Goal: Task Accomplishment & Management: Use online tool/utility

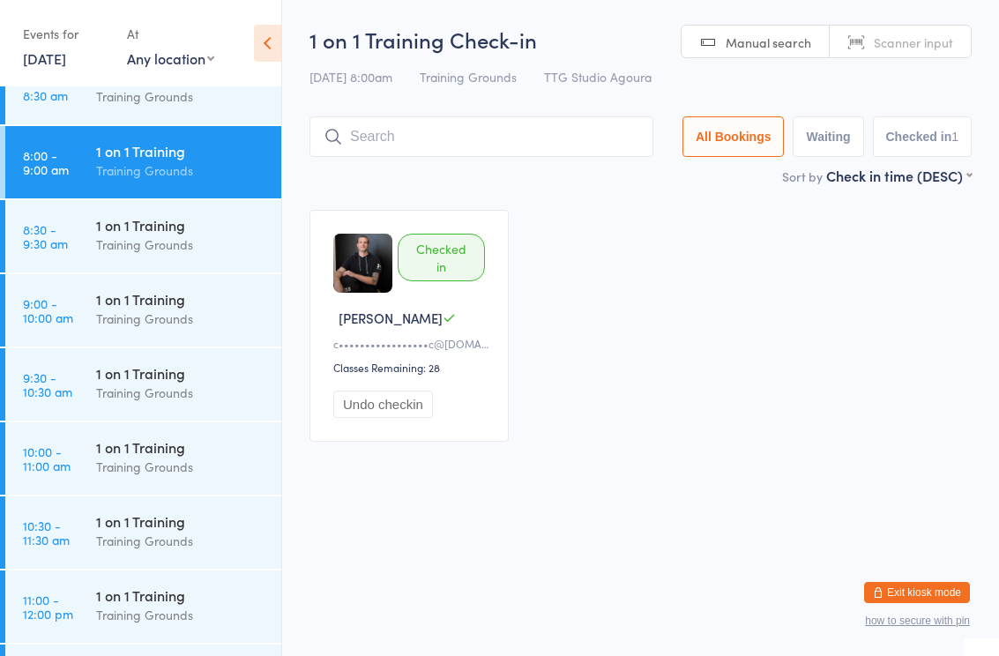
scroll to position [533, 0]
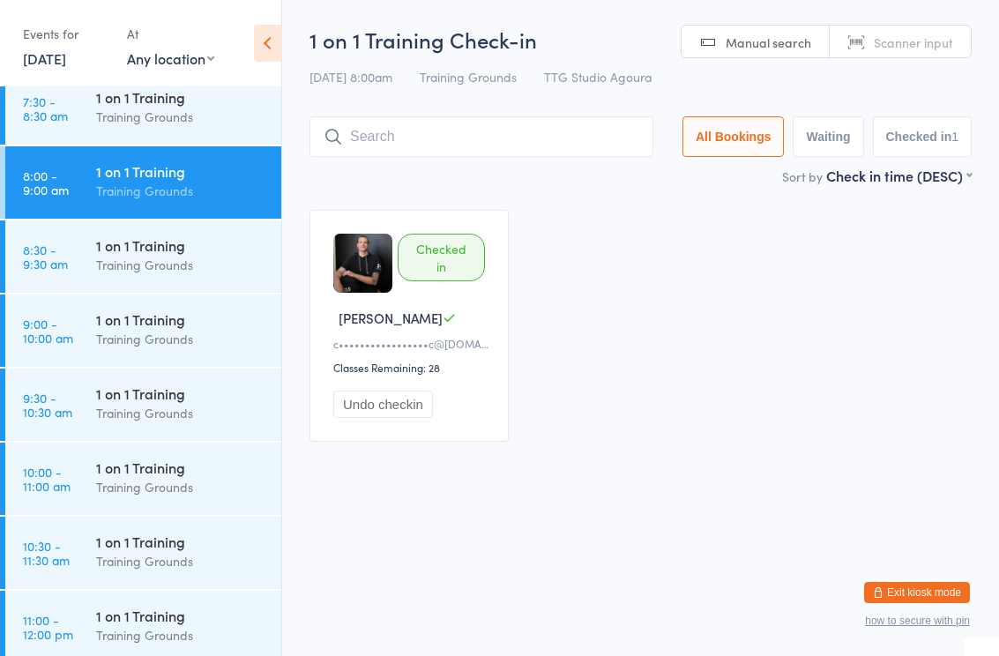
click at [138, 326] on div "1 on 1 Training" at bounding box center [181, 319] width 170 height 19
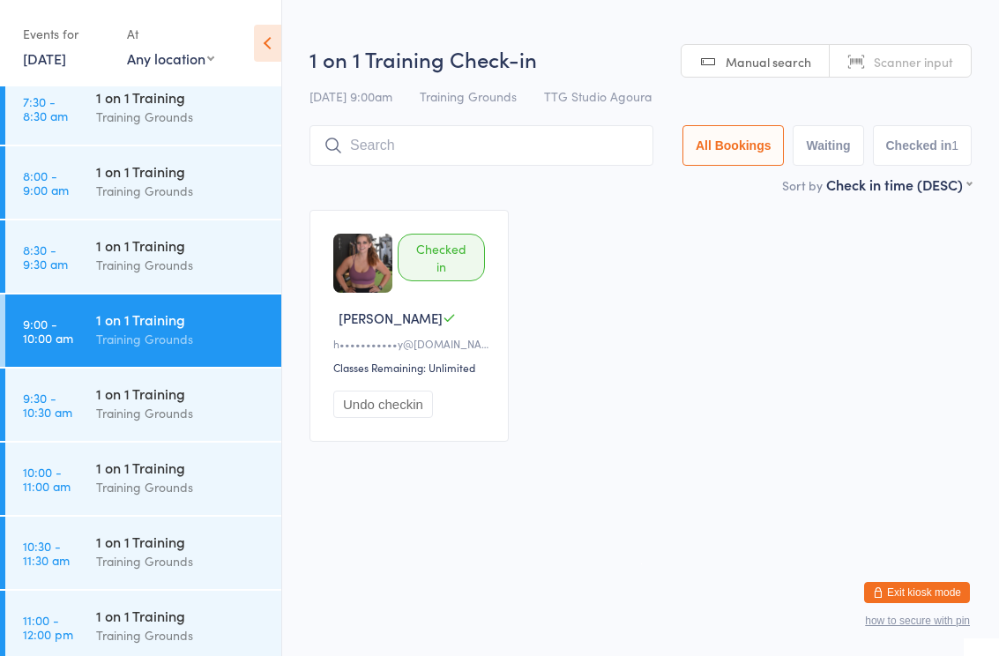
click at [498, 138] on input "search" at bounding box center [482, 145] width 344 height 41
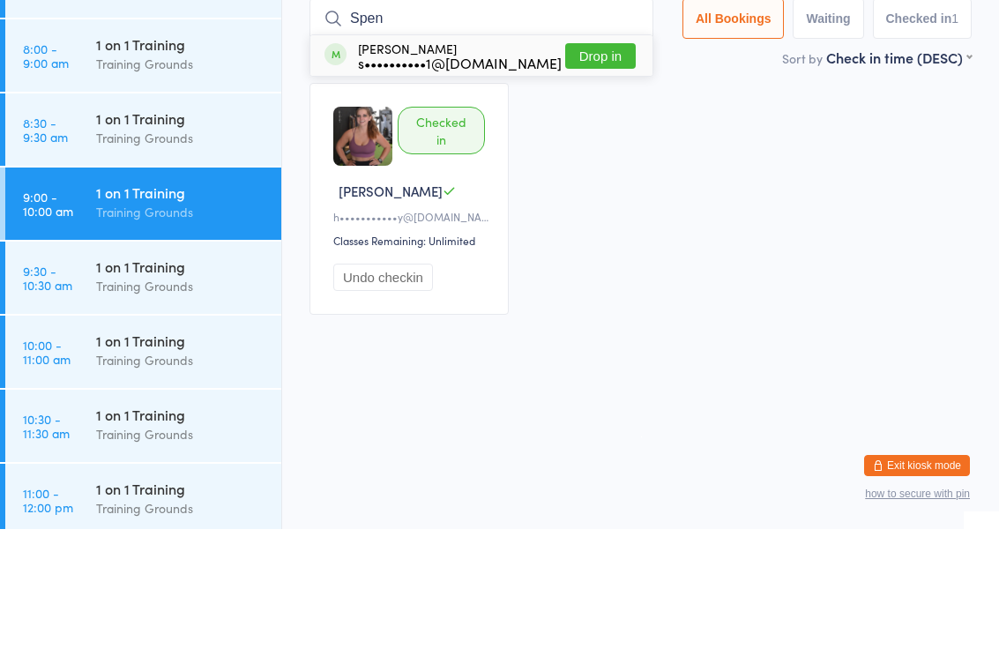
type input "Spen"
click at [615, 170] on button "Drop in" at bounding box center [600, 183] width 71 height 26
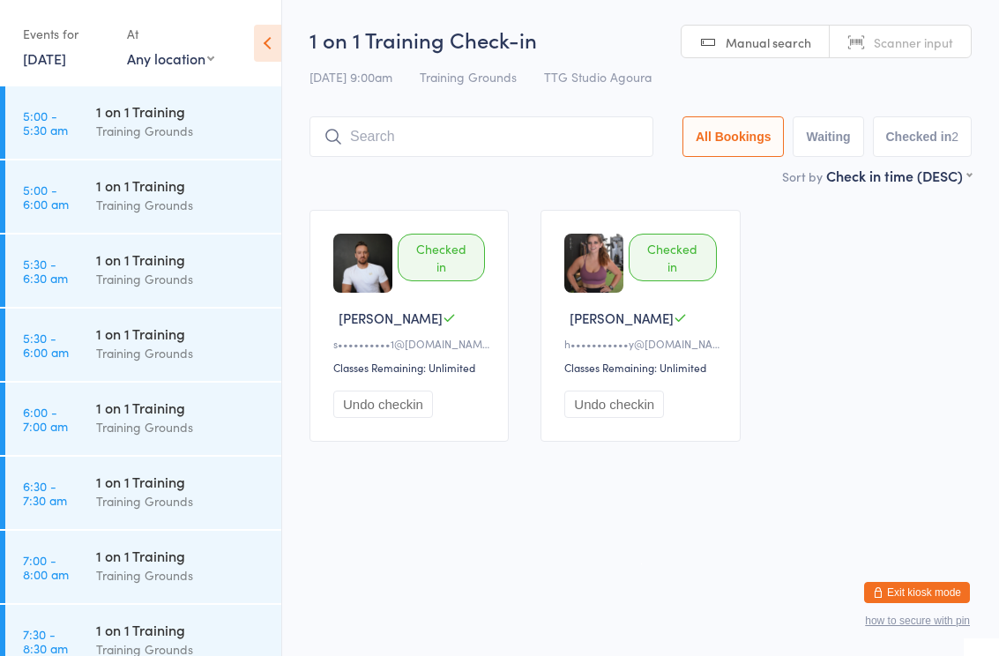
click at [407, 617] on html "You have now entered Kiosk Mode. Members will be able to check themselves in us…" at bounding box center [499, 328] width 999 height 656
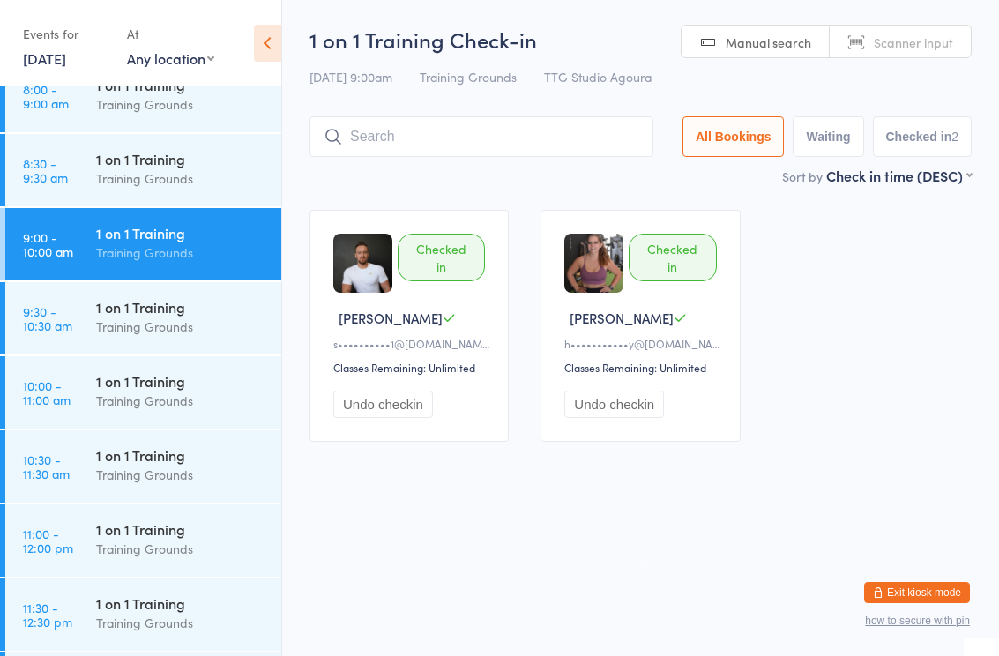
scroll to position [620, 0]
click at [154, 244] on div "Training Grounds" at bounding box center [181, 252] width 170 height 20
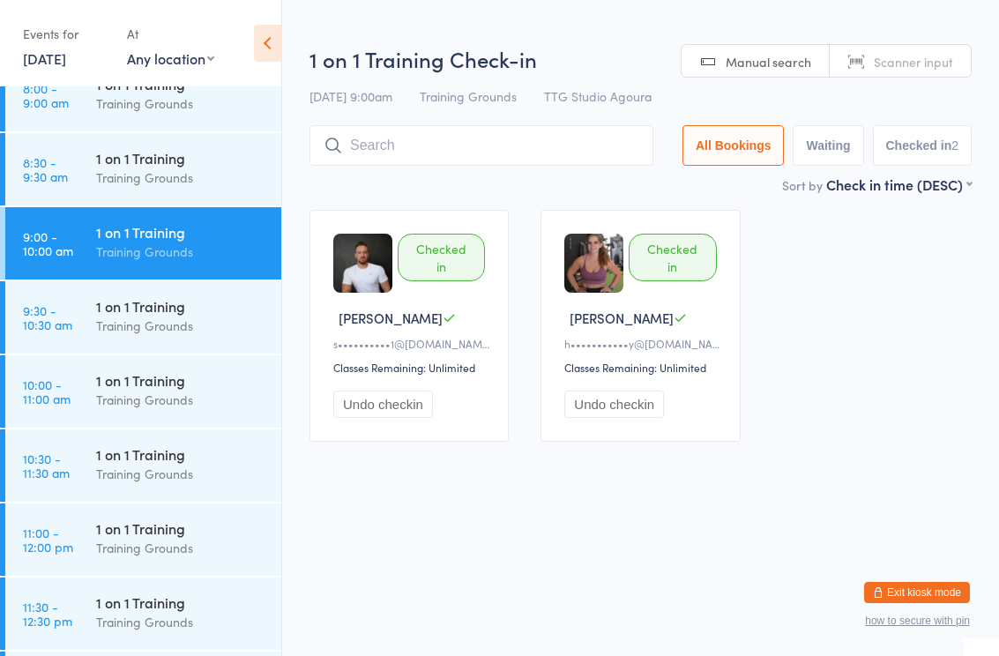
click at [412, 146] on input "search" at bounding box center [482, 145] width 344 height 41
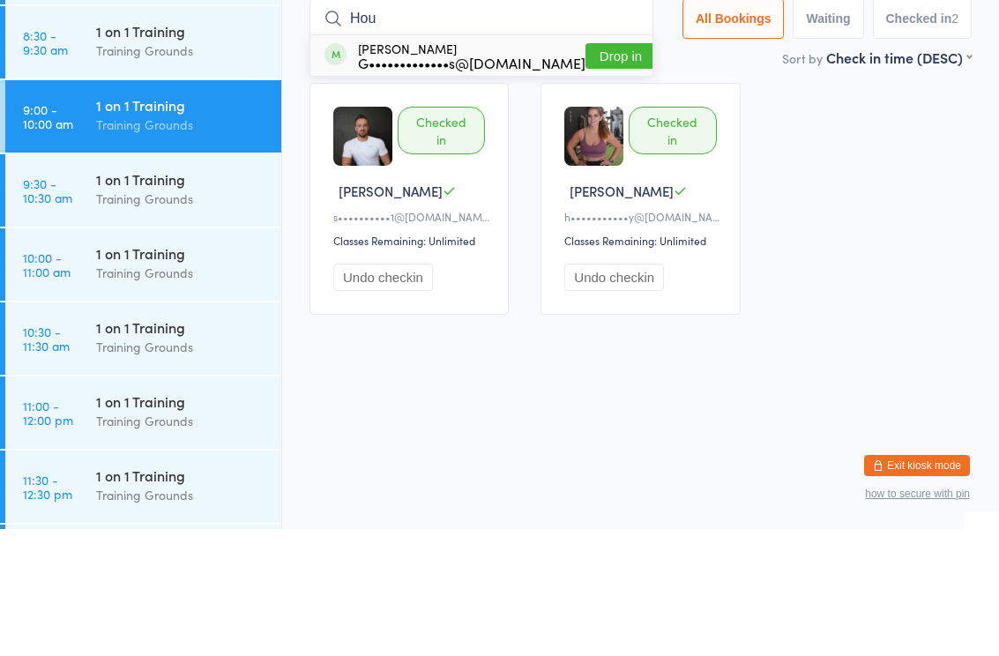
type input "Hou"
click at [457, 183] on div "G•••••••••••••s@[DOMAIN_NAME]" at bounding box center [472, 190] width 228 height 14
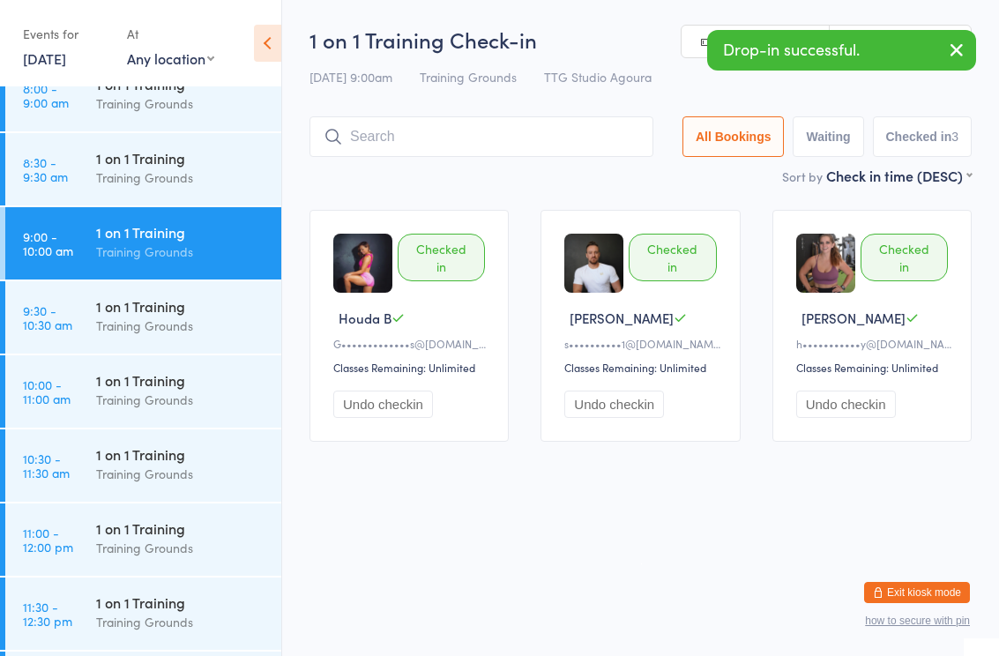
click at [117, 395] on div "Training Grounds" at bounding box center [181, 400] width 170 height 20
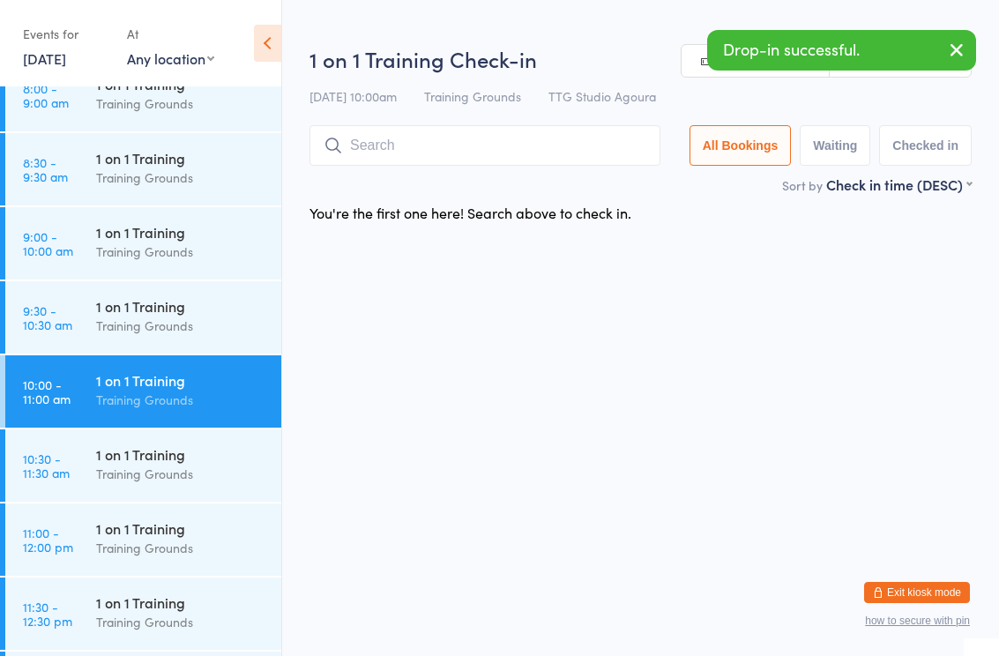
click at [408, 137] on input "search" at bounding box center [485, 145] width 351 height 41
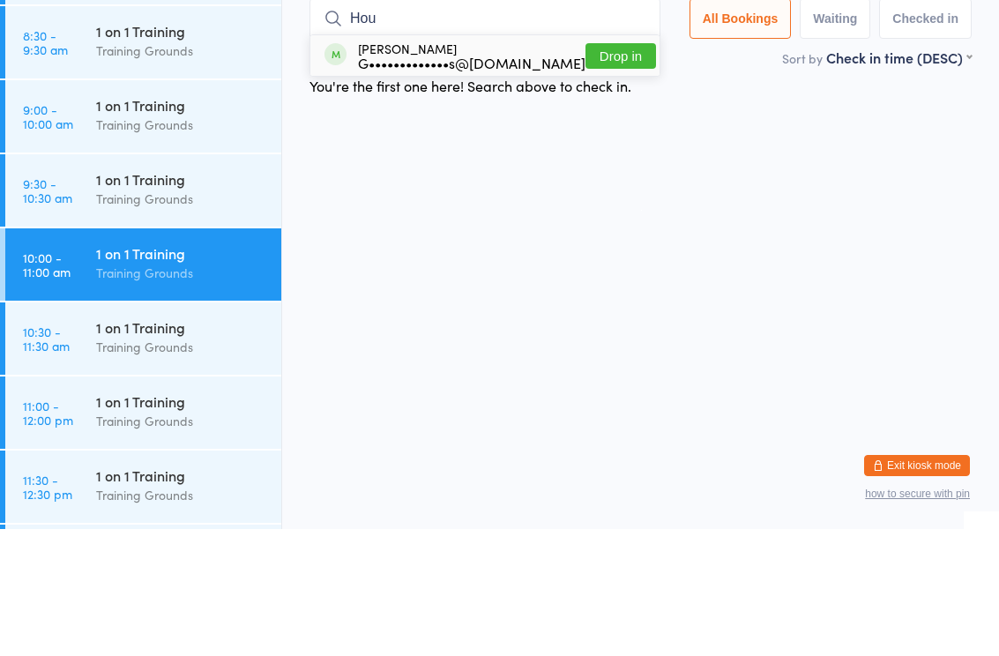
type input "Hou"
click at [453, 168] on div "Houda Ben G•••••••••••••s@gmail.com" at bounding box center [472, 182] width 228 height 28
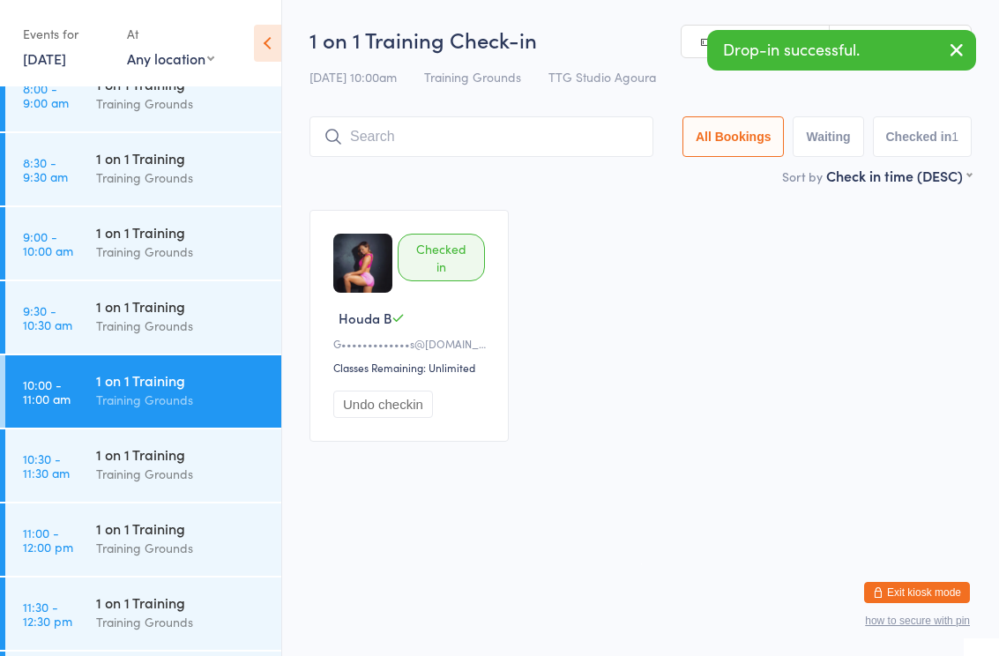
click at [148, 547] on div "Training Grounds" at bounding box center [181, 548] width 170 height 20
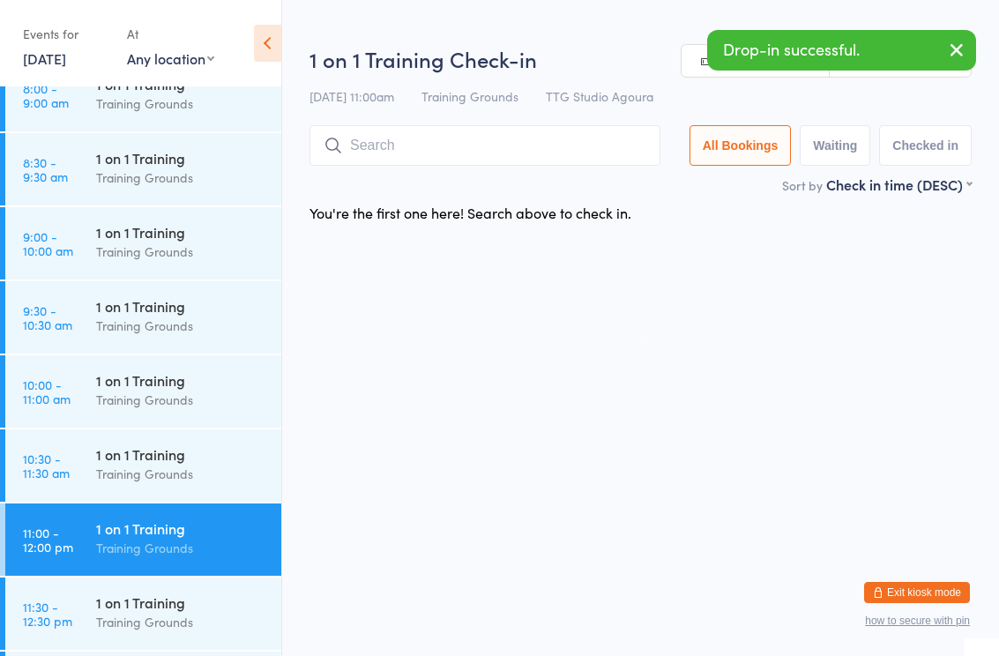
click at [403, 156] on input "search" at bounding box center [485, 145] width 351 height 41
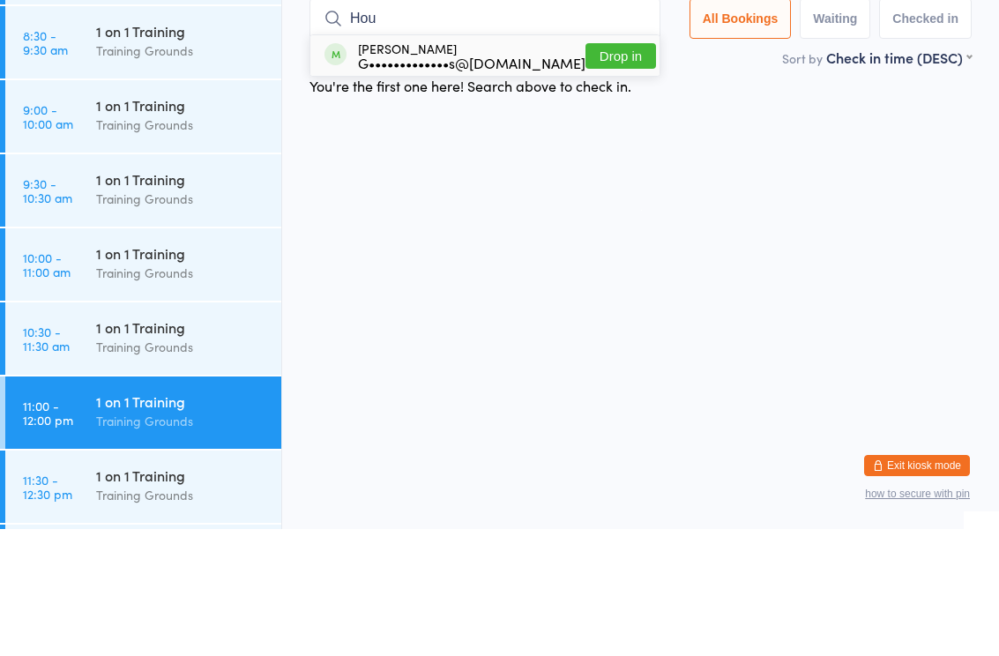
type input "Hou"
click at [465, 183] on div "G•••••••••••••s@[DOMAIN_NAME]" at bounding box center [472, 190] width 228 height 14
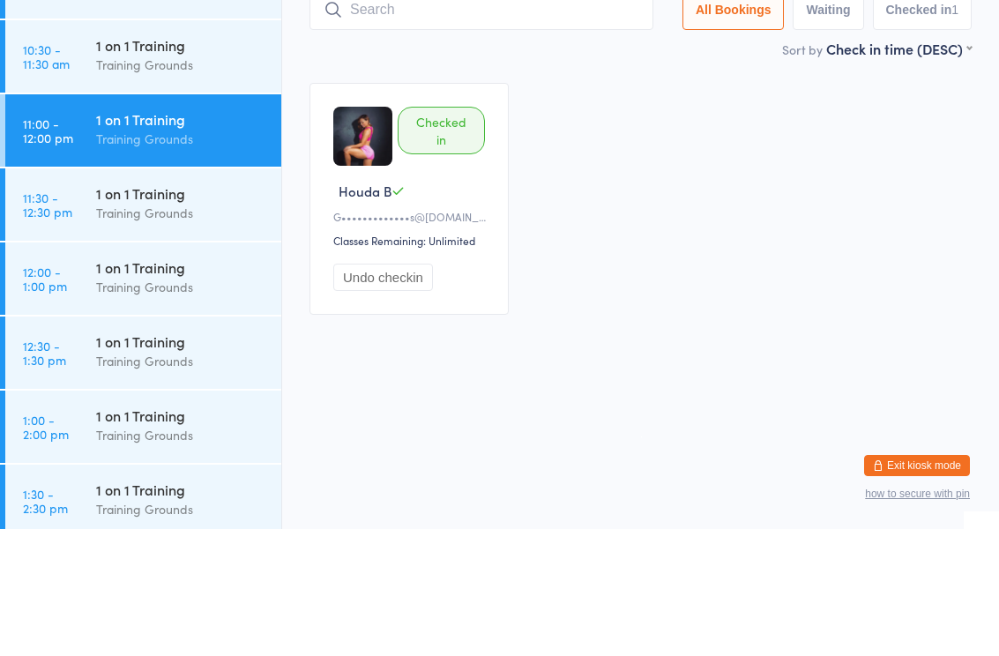
scroll to position [920, 0]
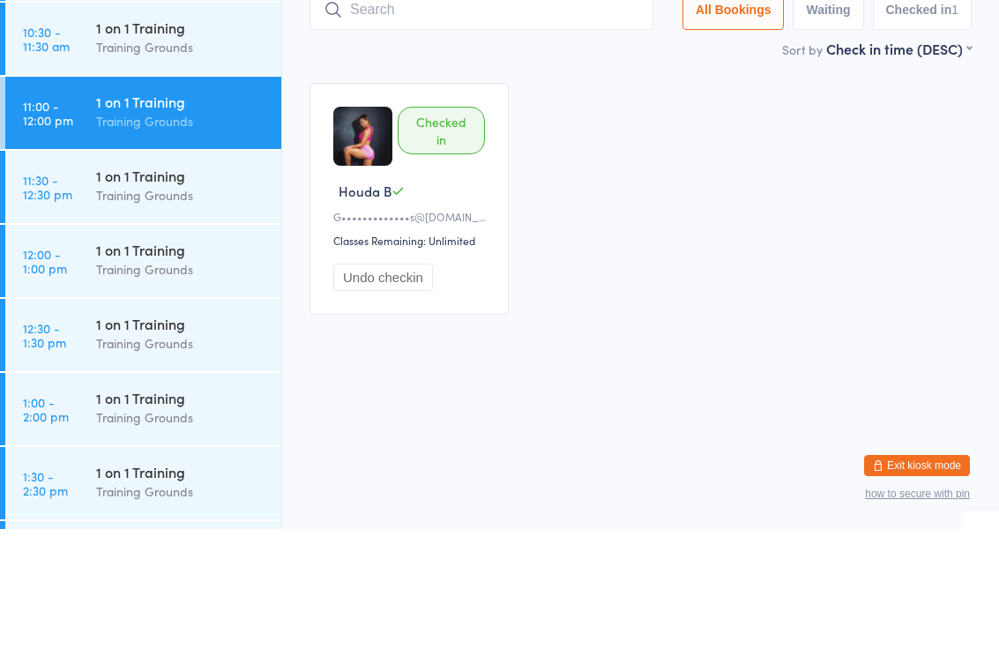
click at [161, 367] on div "1 on 1 Training" at bounding box center [181, 376] width 170 height 19
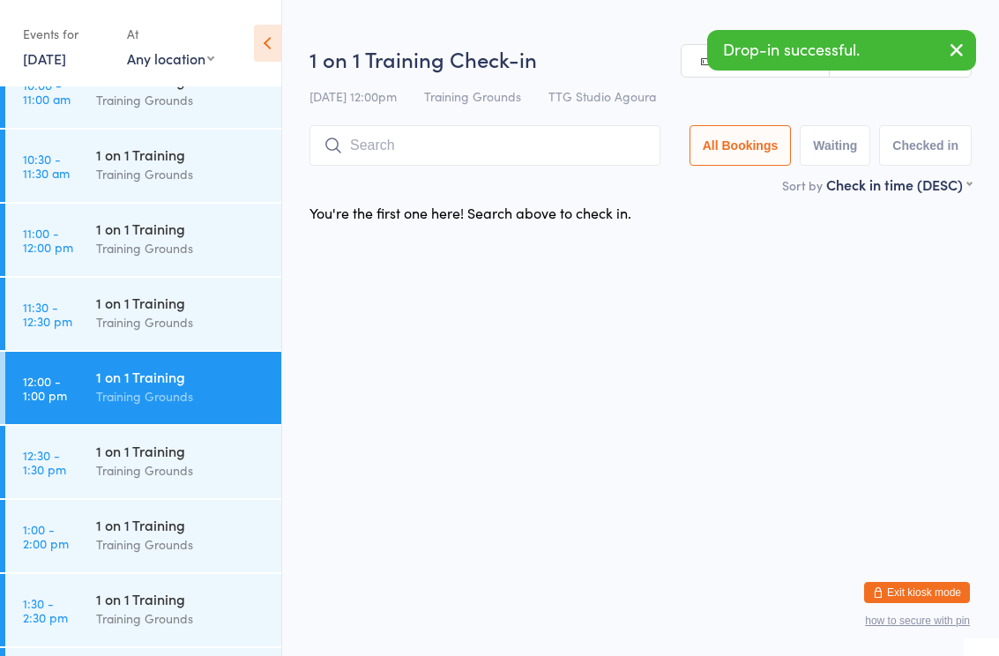
click at [396, 164] on input "search" at bounding box center [485, 145] width 351 height 41
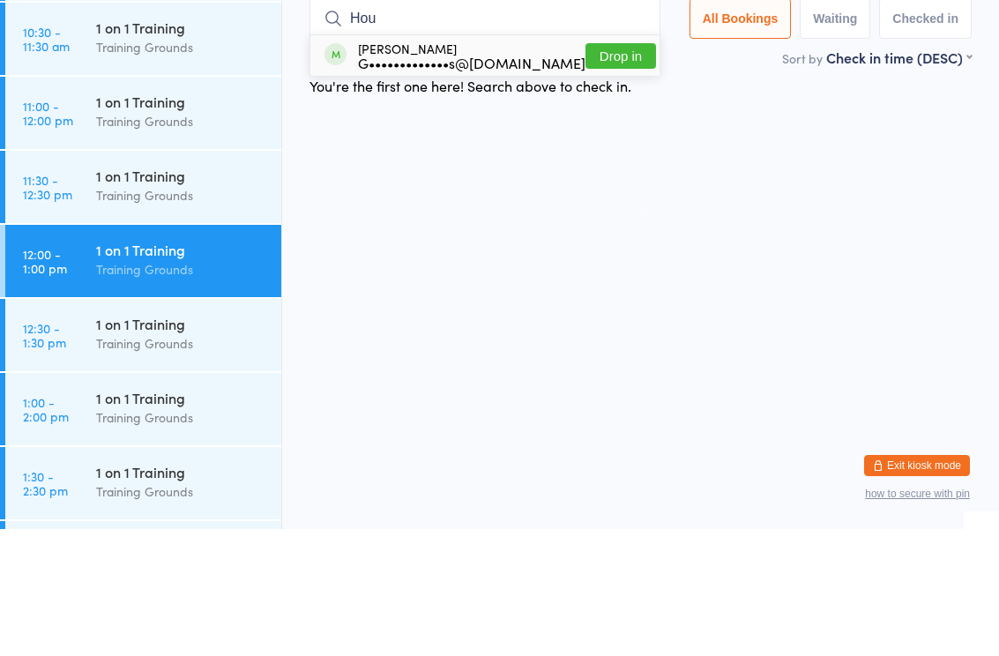
type input "Hou"
click at [468, 183] on div "G•••••••••••••s@[DOMAIN_NAME]" at bounding box center [472, 190] width 228 height 14
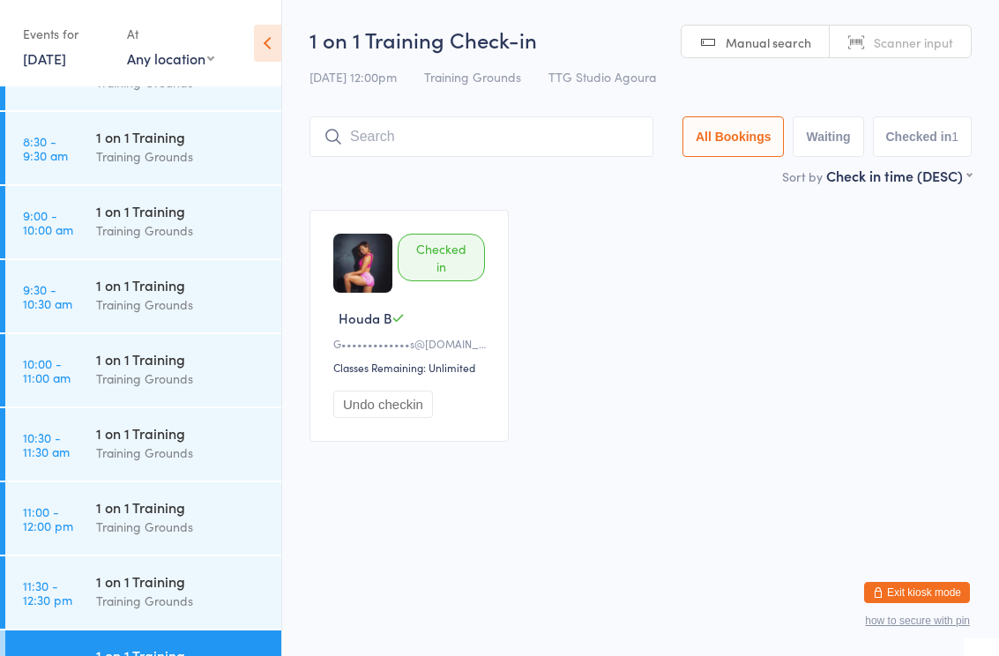
scroll to position [637, 0]
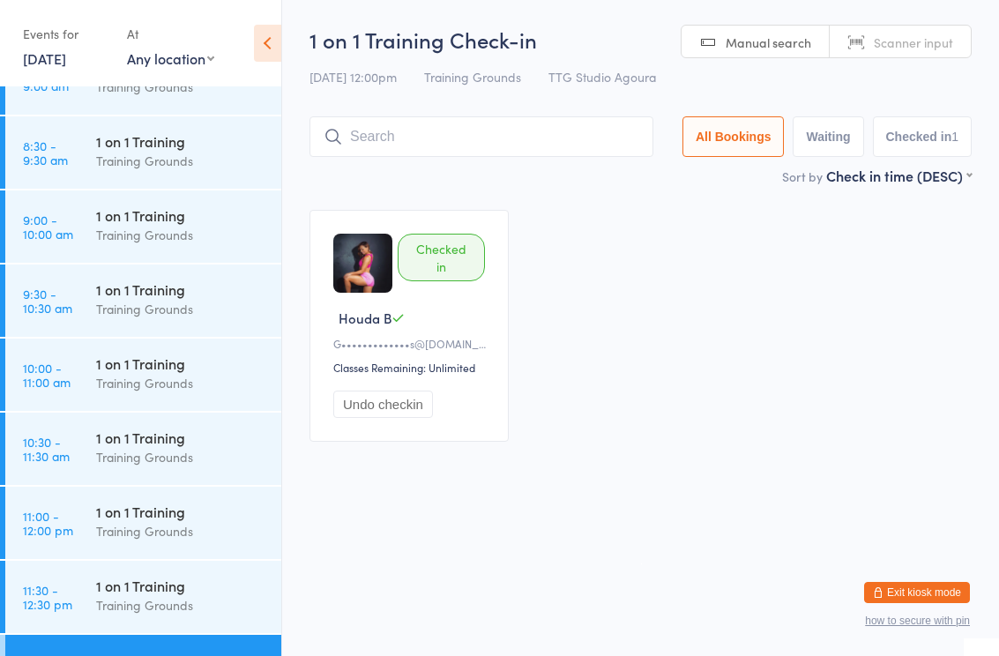
click at [175, 291] on div "1 on 1 Training" at bounding box center [181, 289] width 170 height 19
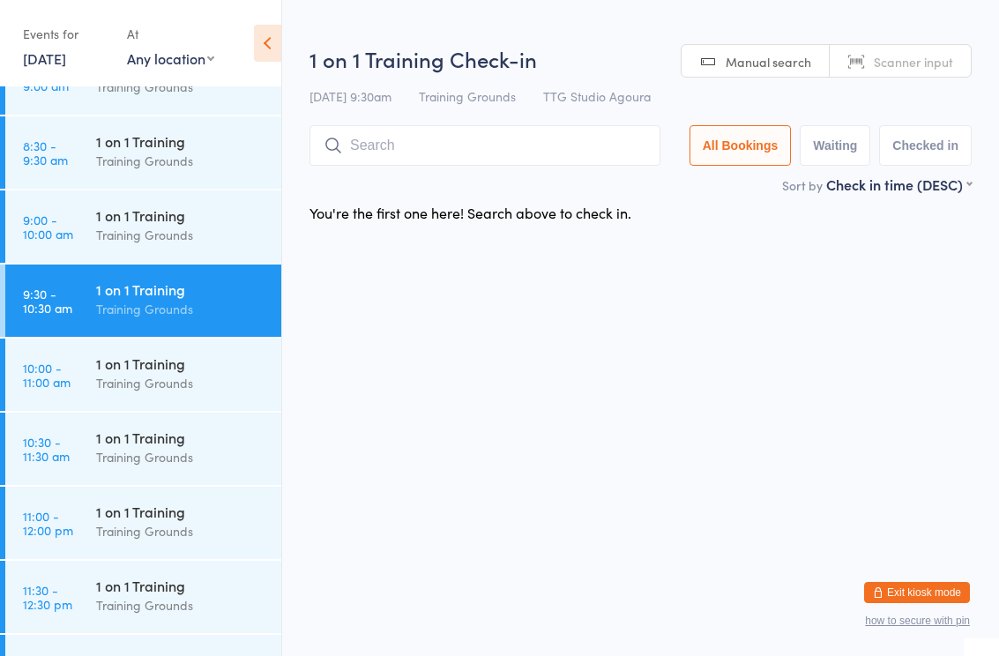
click at [497, 138] on input "search" at bounding box center [485, 145] width 351 height 41
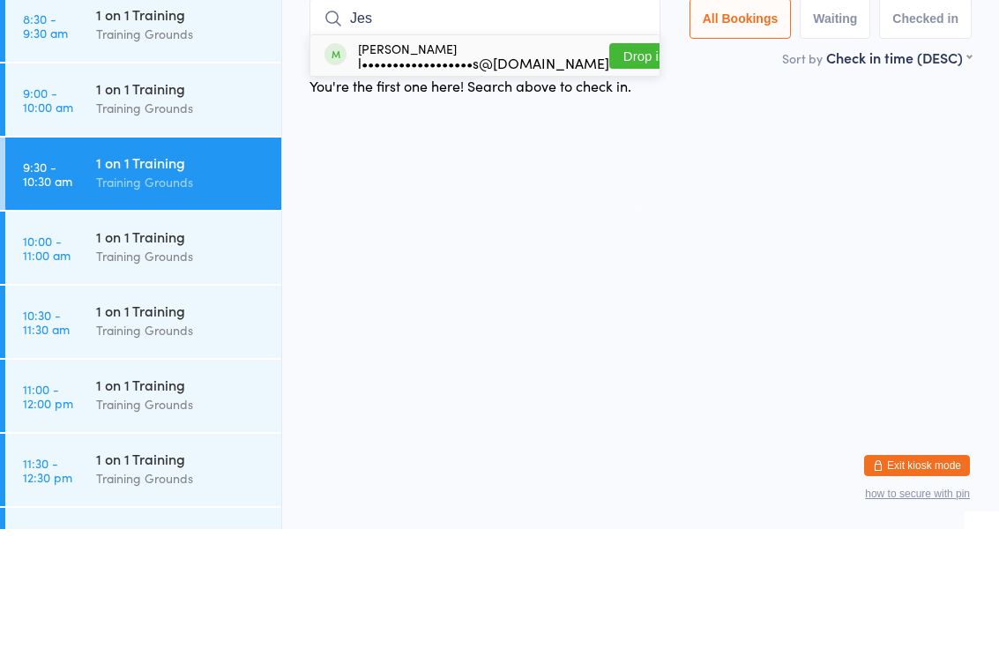
type input "Jes"
click at [438, 183] on div "l••••••••••••••••••s@gmail.com" at bounding box center [483, 190] width 251 height 14
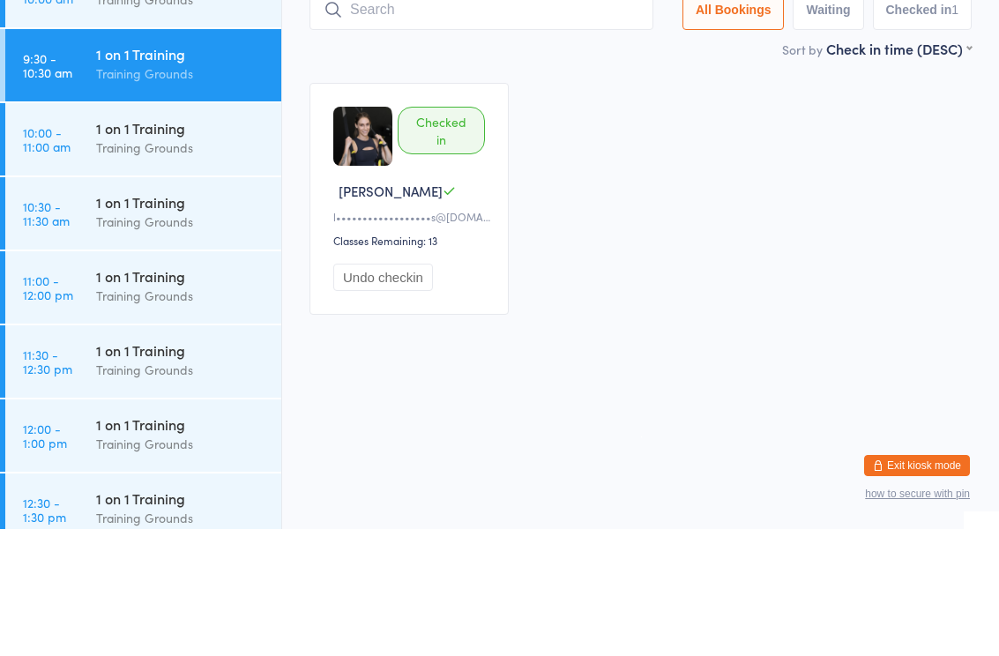
scroll to position [756, 0]
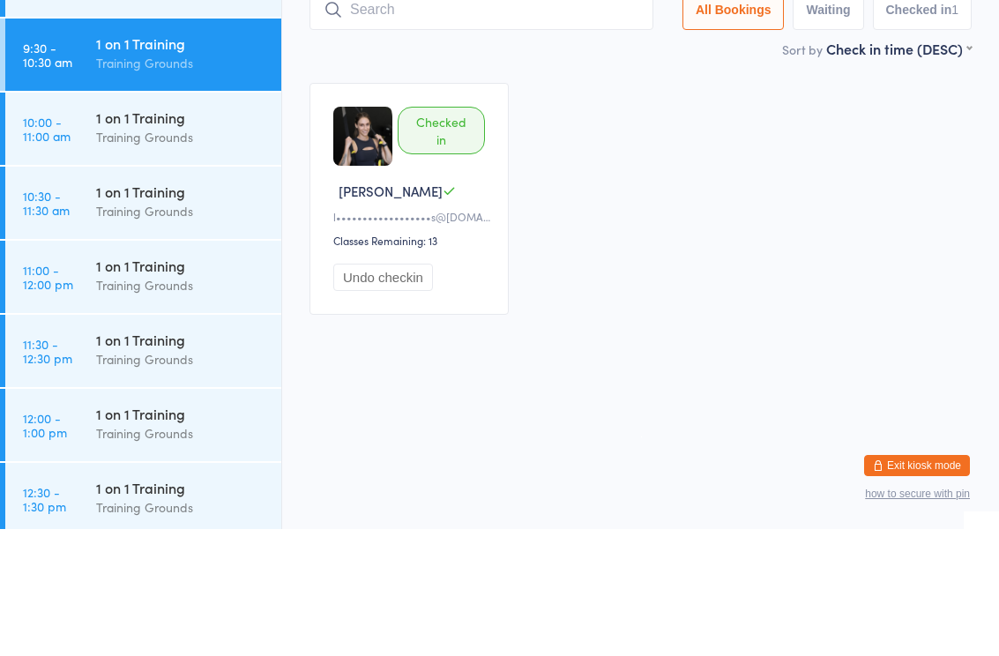
click at [175, 309] on div "1 on 1 Training" at bounding box center [181, 318] width 170 height 19
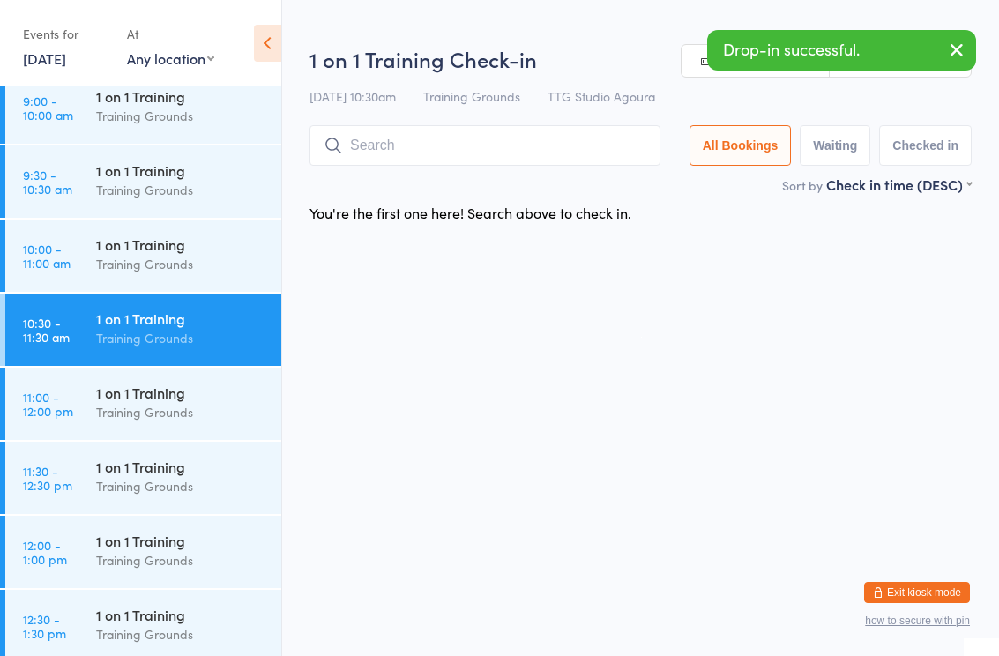
click at [454, 138] on input "search" at bounding box center [485, 145] width 351 height 41
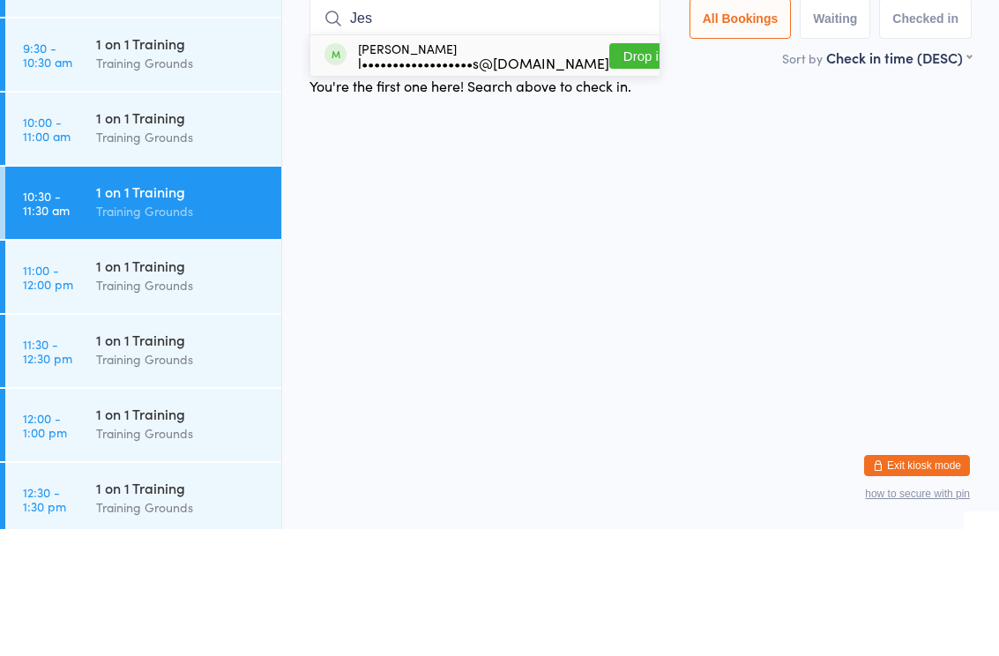
type input "Jes"
click at [455, 183] on div "l••••••••••••••••••s@[DOMAIN_NAME]" at bounding box center [483, 190] width 251 height 14
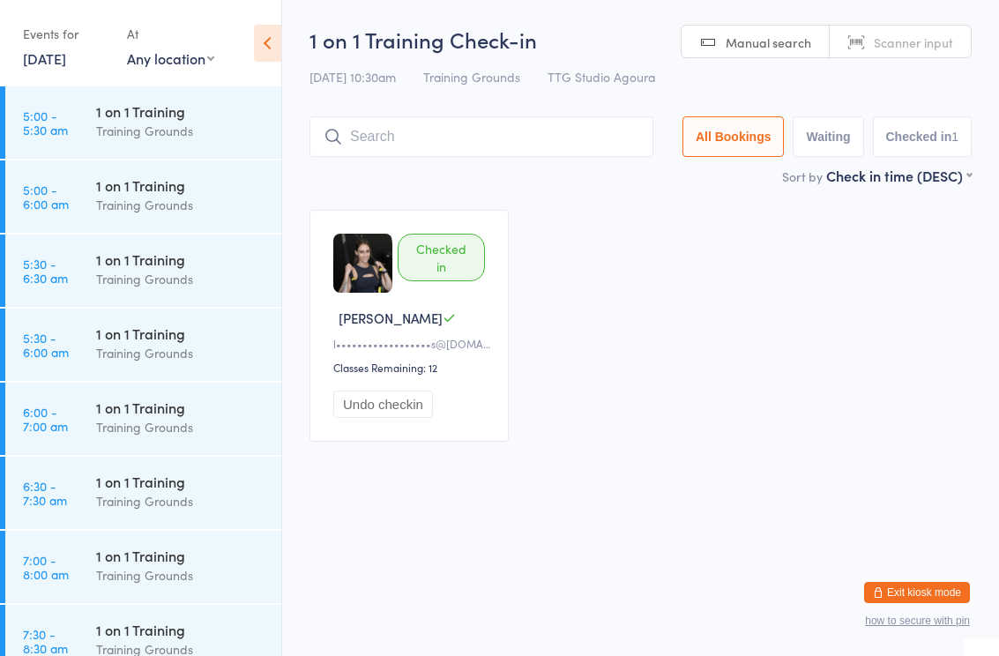
click at [702, 411] on div "Checked in Jessi L l••••••••••••••••••s@[DOMAIN_NAME] Classes Remaining: 12 Und…" at bounding box center [641, 326] width 694 height 264
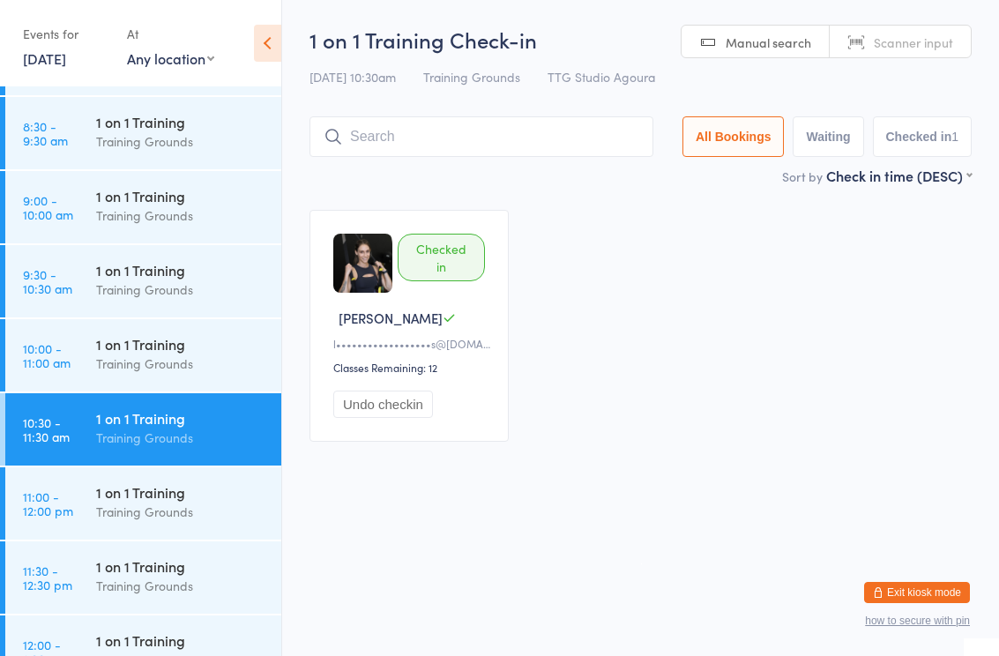
scroll to position [690, 0]
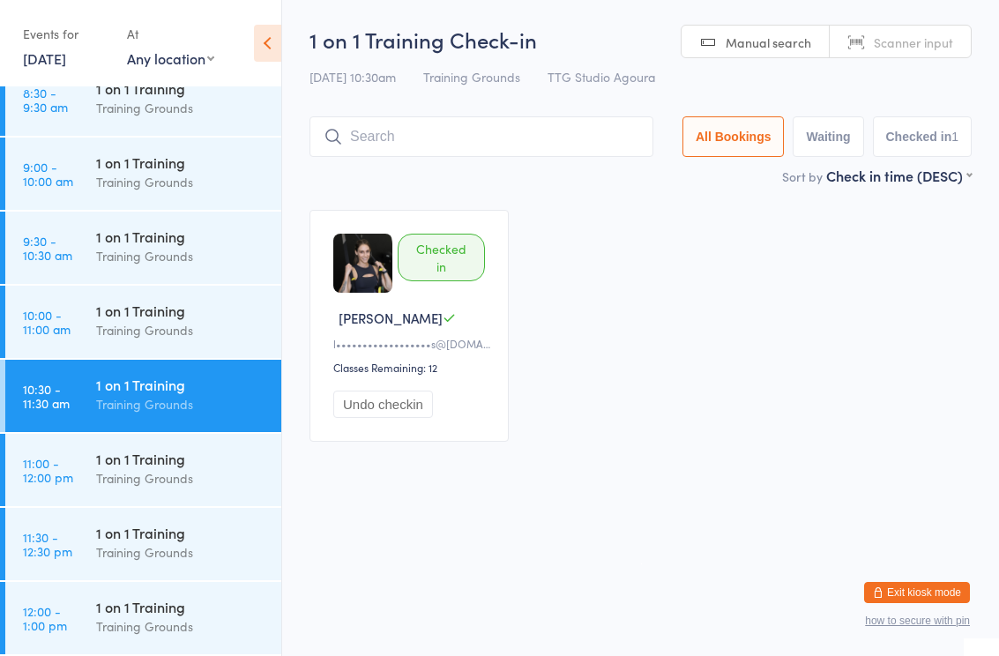
click at [159, 477] on div "Training Grounds" at bounding box center [181, 478] width 170 height 20
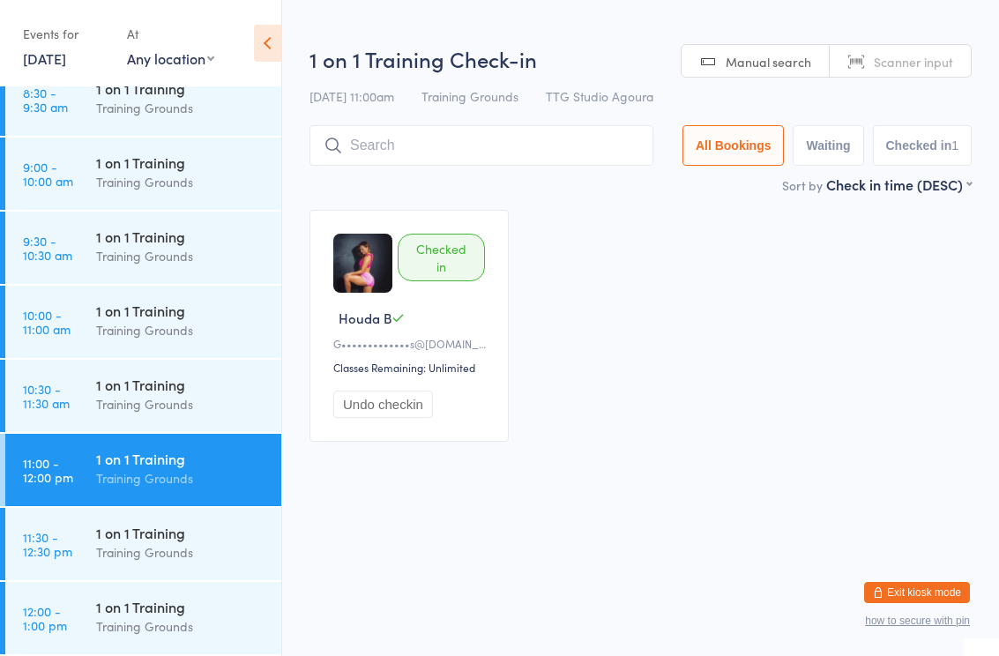
click at [460, 144] on input "search" at bounding box center [482, 145] width 344 height 41
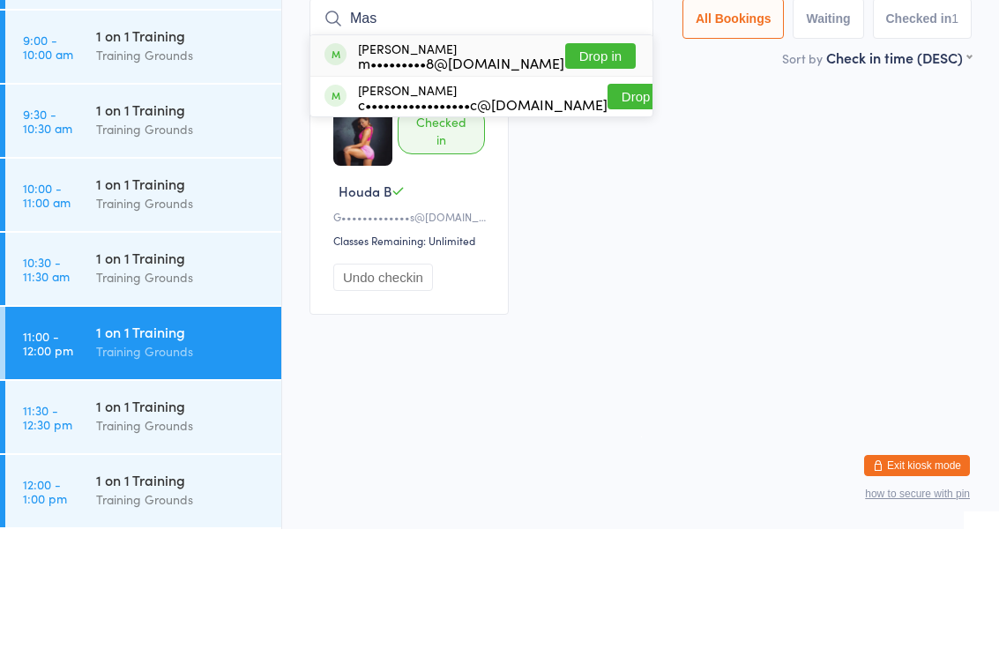
type input "Mas"
click at [598, 170] on button "Drop in" at bounding box center [600, 183] width 71 height 26
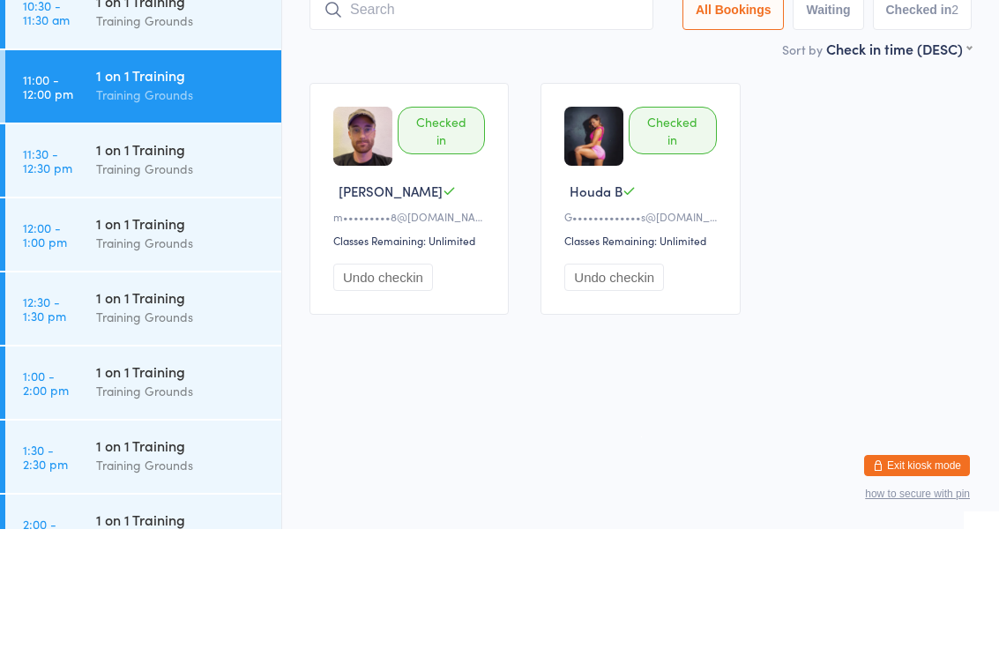
scroll to position [947, 0]
click at [165, 340] on div "1 on 1 Training" at bounding box center [181, 349] width 170 height 19
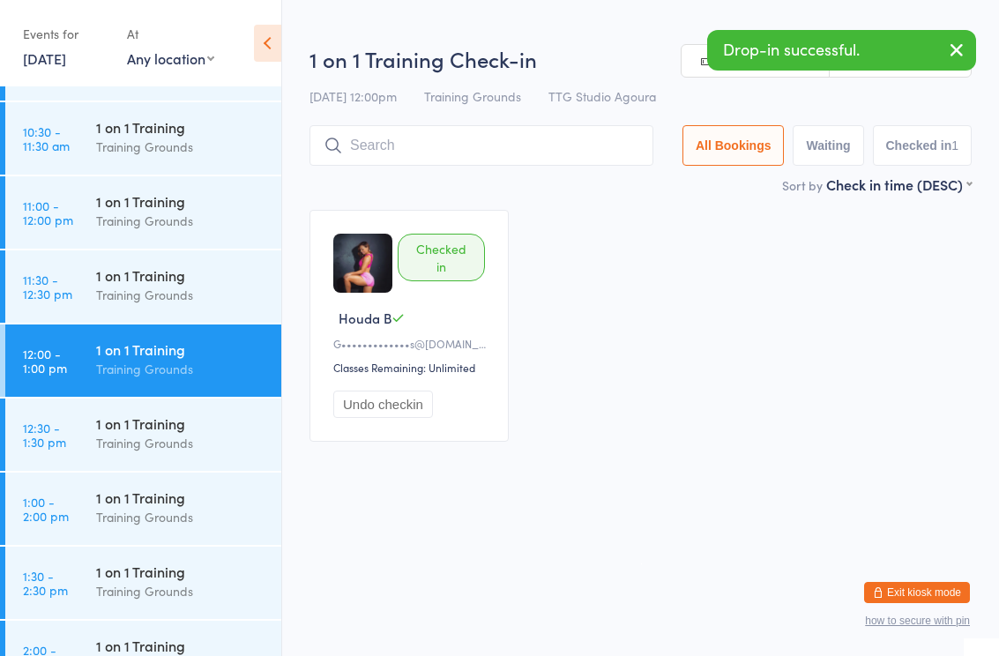
click at [445, 145] on input "search" at bounding box center [482, 145] width 344 height 41
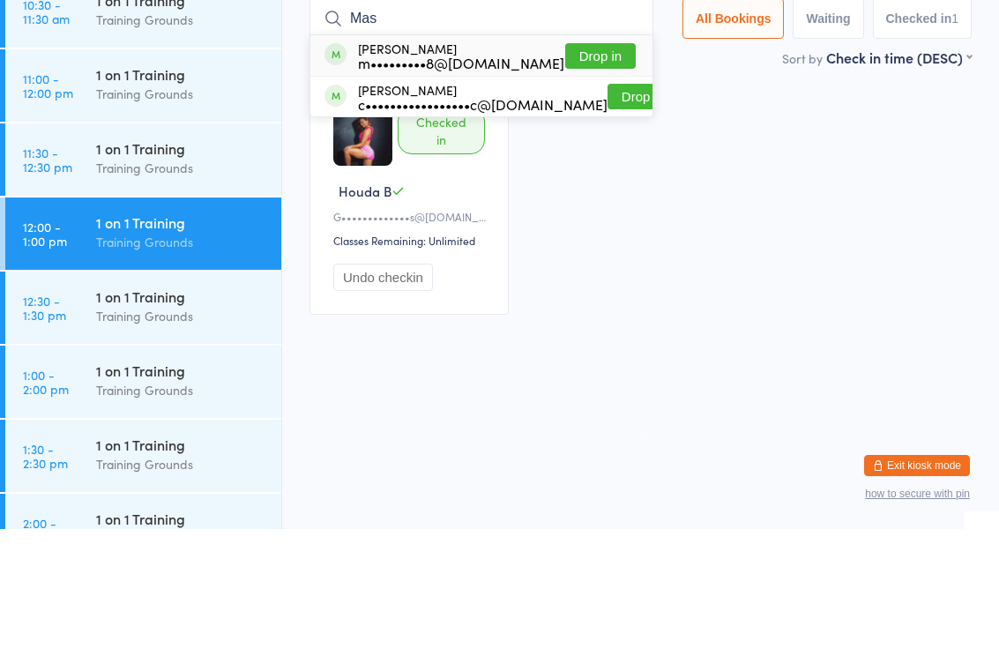
type input "Mas"
click at [597, 170] on button "Drop in" at bounding box center [600, 183] width 71 height 26
